Goal: Information Seeking & Learning: Learn about a topic

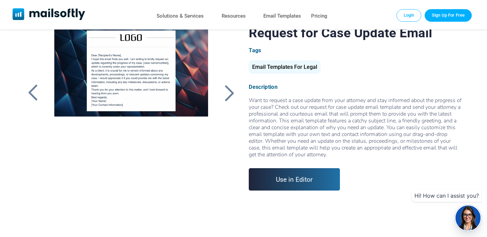
click at [233, 94] on div at bounding box center [229, 93] width 17 height 18
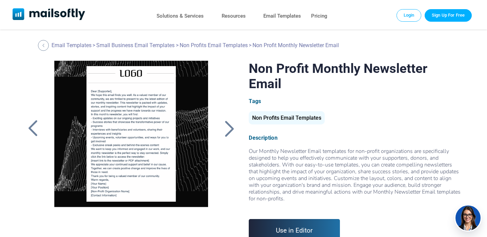
click at [35, 128] on div at bounding box center [32, 129] width 17 height 18
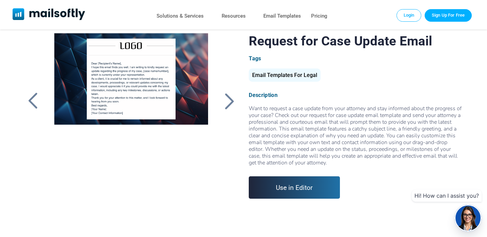
scroll to position [26, 0]
